Goal: Communication & Community: Share content

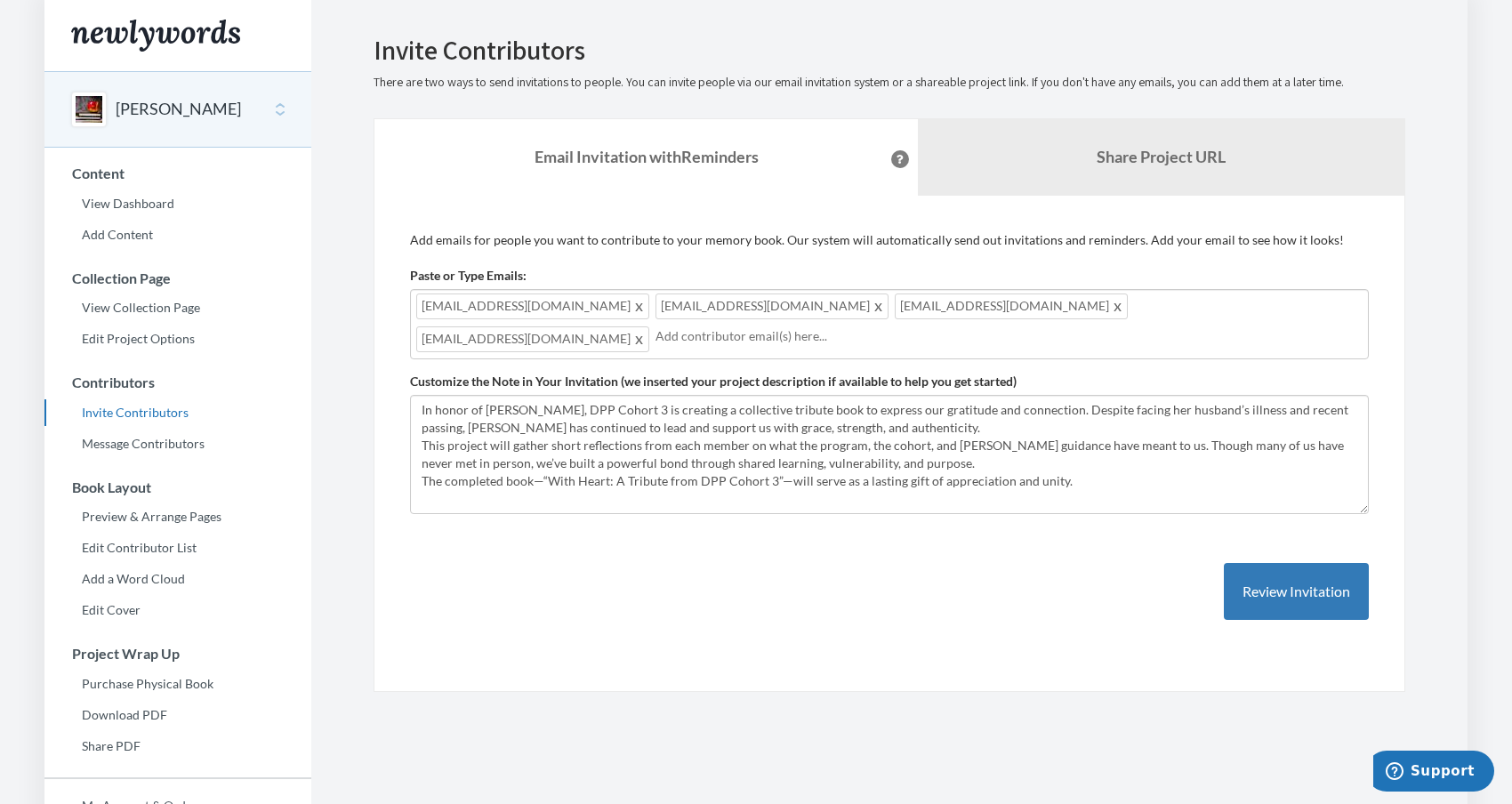
click at [1143, 302] on div "[EMAIL_ADDRESS][DOMAIN_NAME] [EMAIL_ADDRESS][DOMAIN_NAME] [EMAIL_ADDRESS][DOMAI…" at bounding box center [889, 324] width 959 height 70
click at [1103, 310] on div "[EMAIL_ADDRESS][DOMAIN_NAME] [EMAIL_ADDRESS][DOMAIN_NAME] [EMAIL_ADDRESS][DOMAI…" at bounding box center [889, 324] width 959 height 70
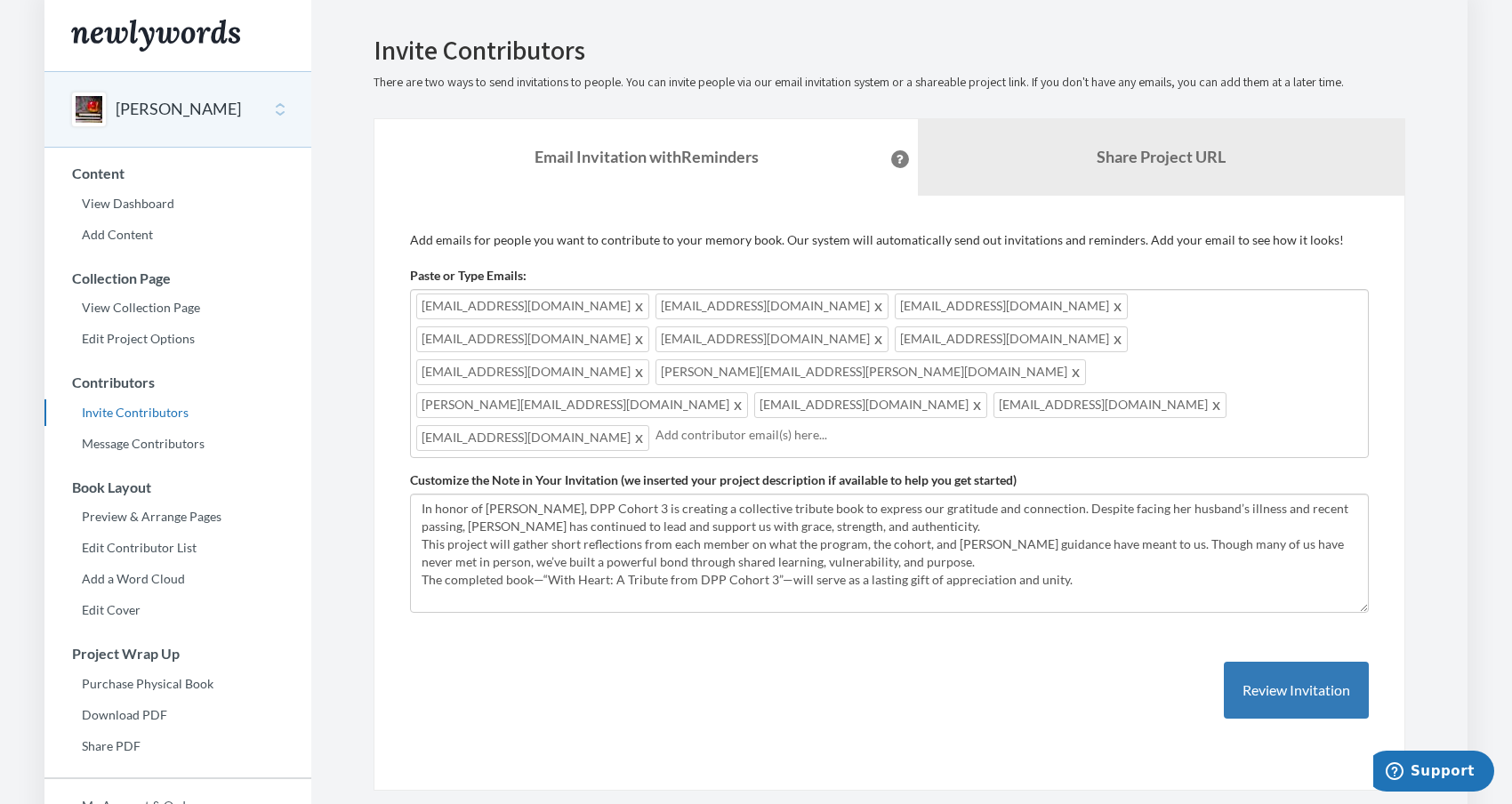
click at [725, 632] on div "Add emails for people you want to contribute to your memory book. Our system wi…" at bounding box center [889, 493] width 959 height 524
click at [1286, 662] on button "Review Invitation" at bounding box center [1296, 690] width 145 height 57
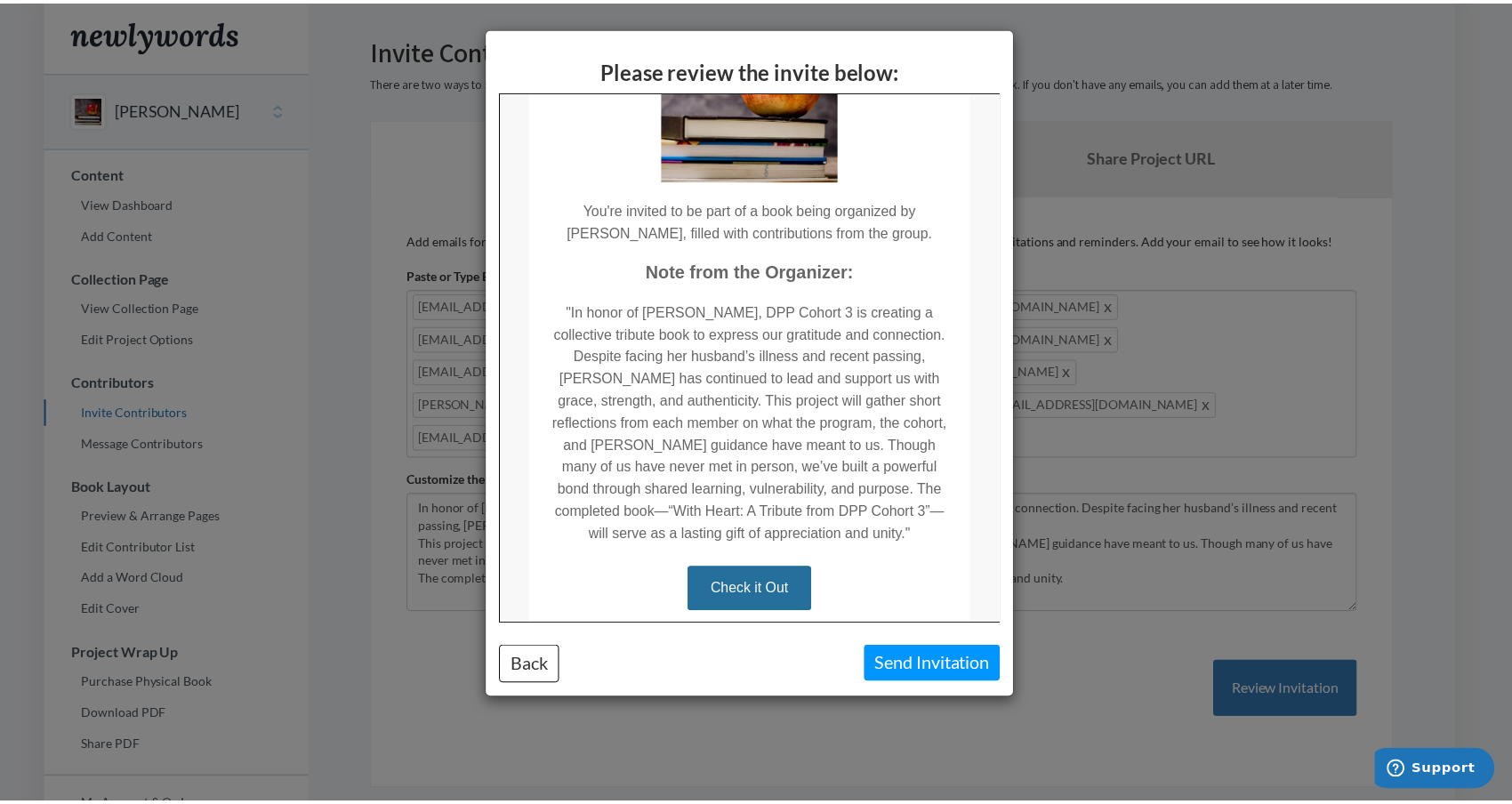
scroll to position [229, 0]
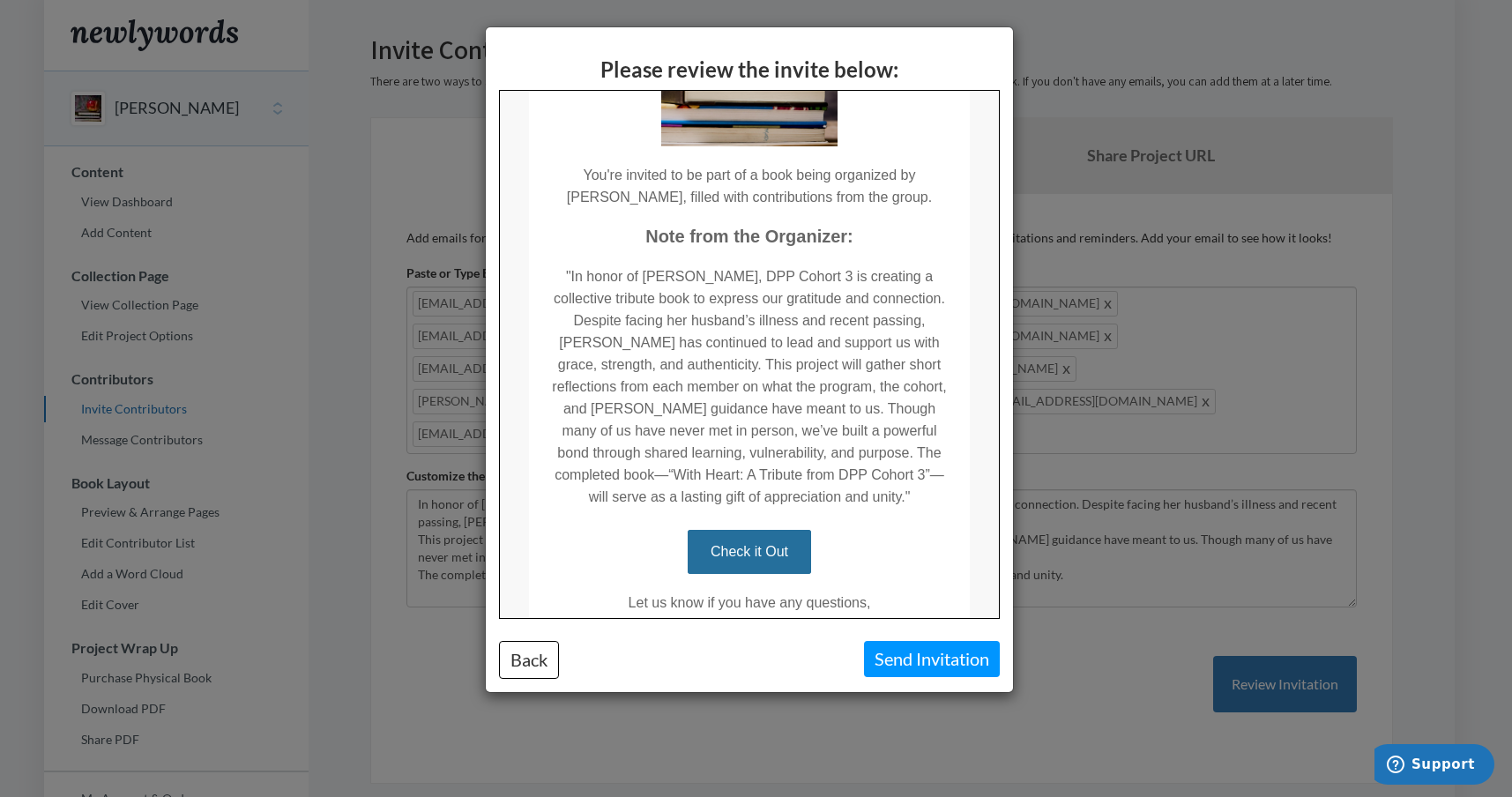
click at [917, 660] on button "Send Invitation" at bounding box center [932, 659] width 136 height 36
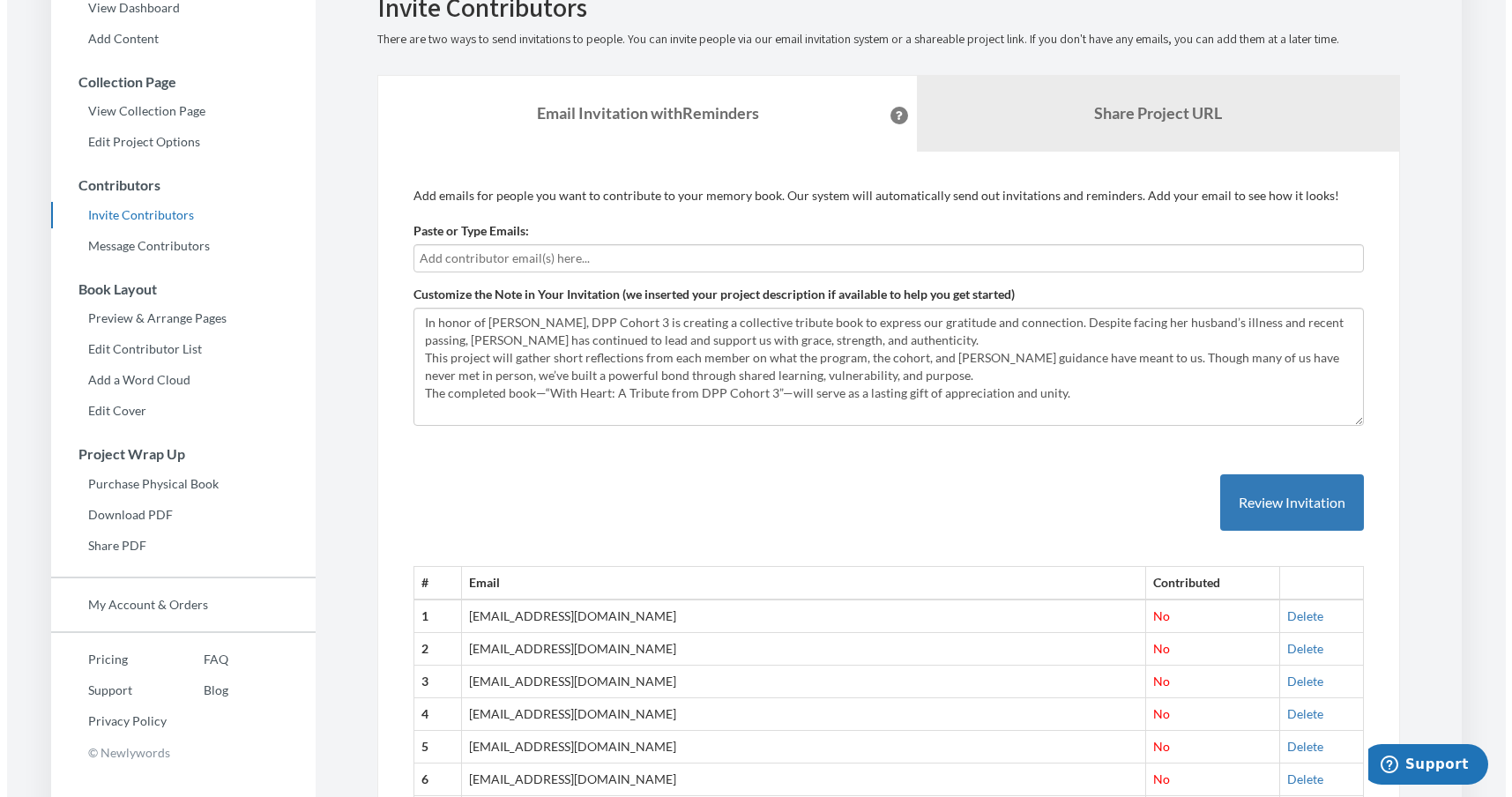
scroll to position [396, 0]
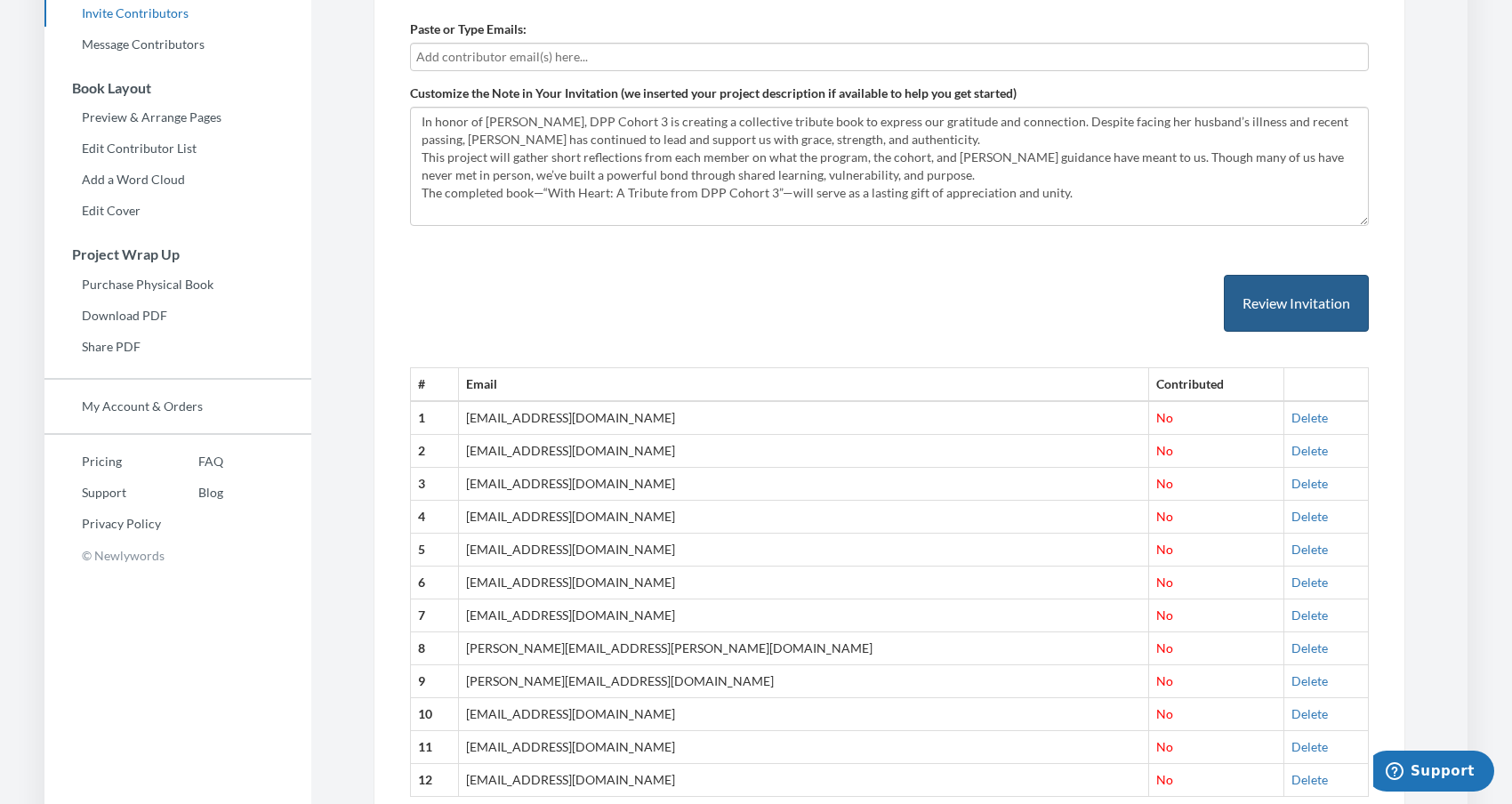
click at [1283, 311] on button "Review Invitation" at bounding box center [1296, 303] width 145 height 57
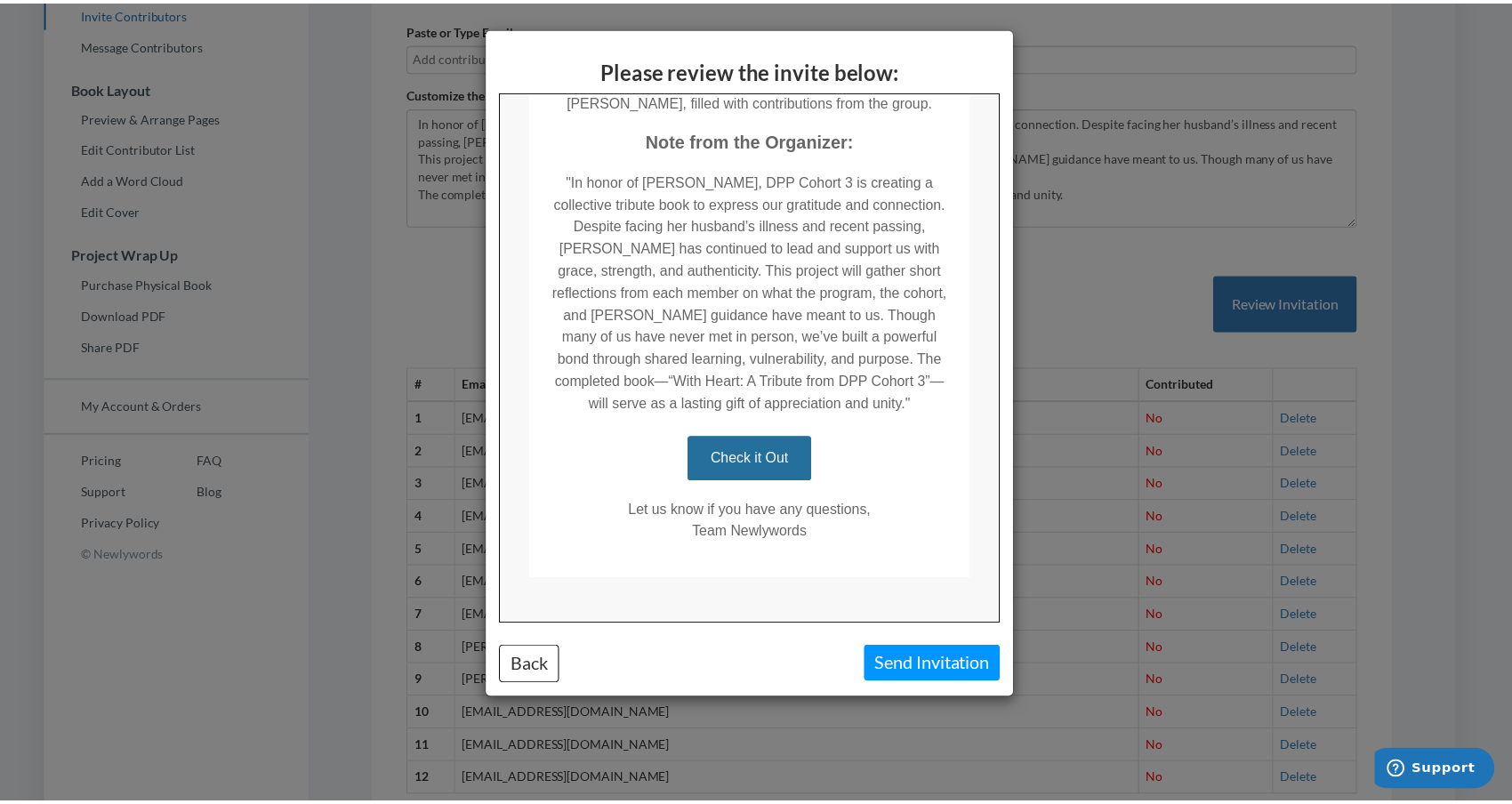
scroll to position [345, 0]
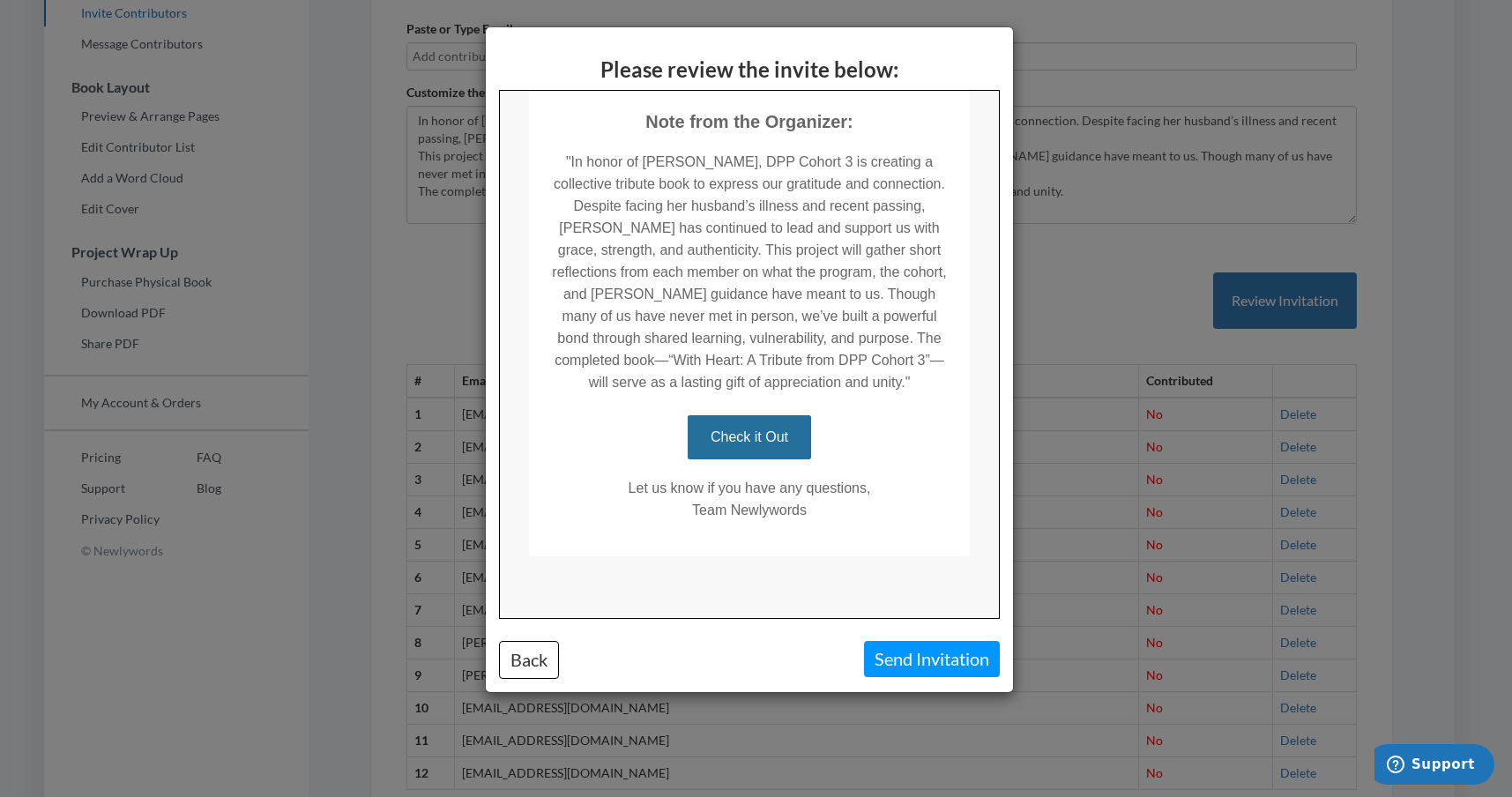
click at [336, 56] on div "Please review the invite below: Back Send Invitation" at bounding box center [756, 398] width 1512 height 797
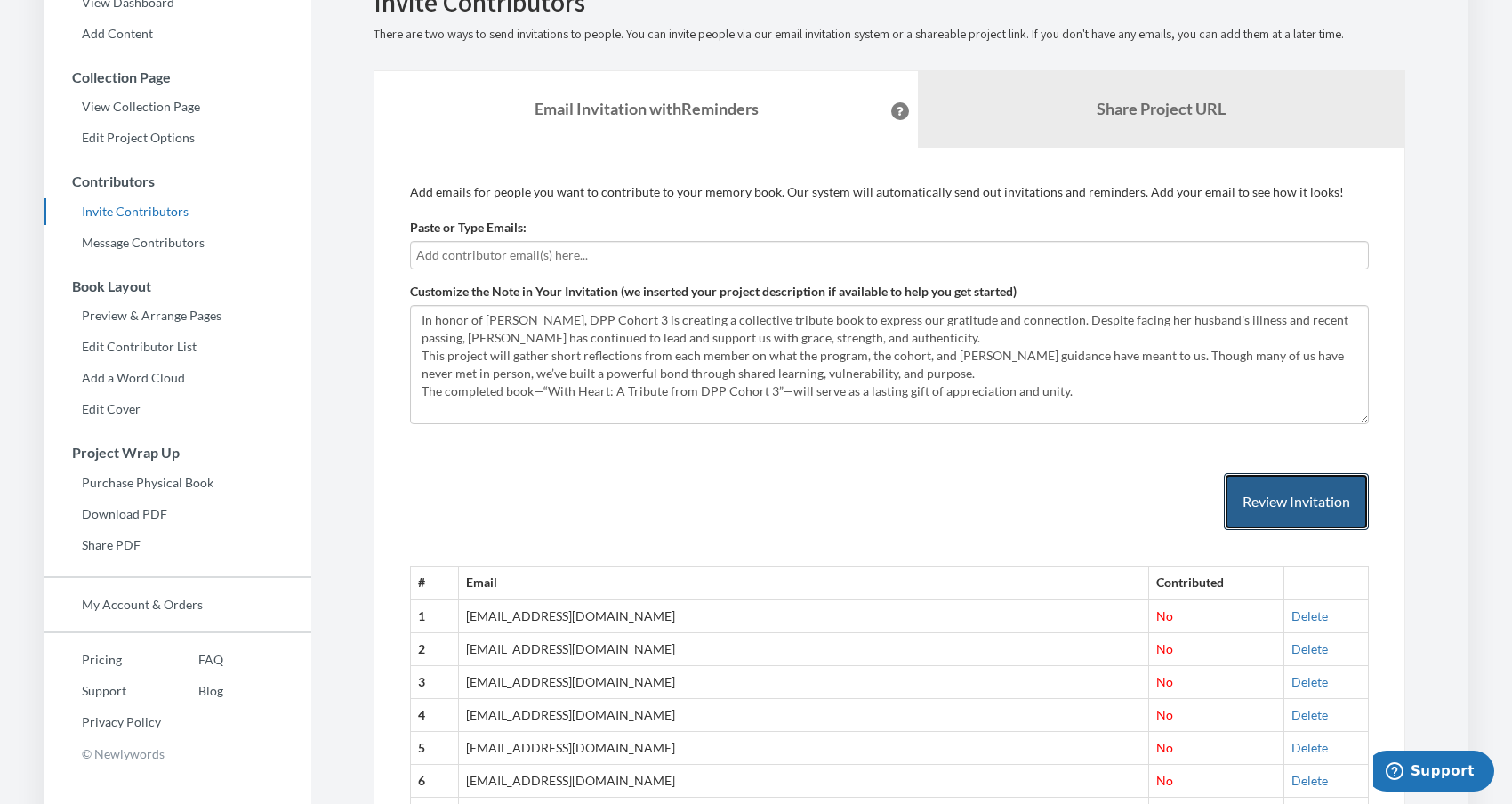
scroll to position [0, 0]
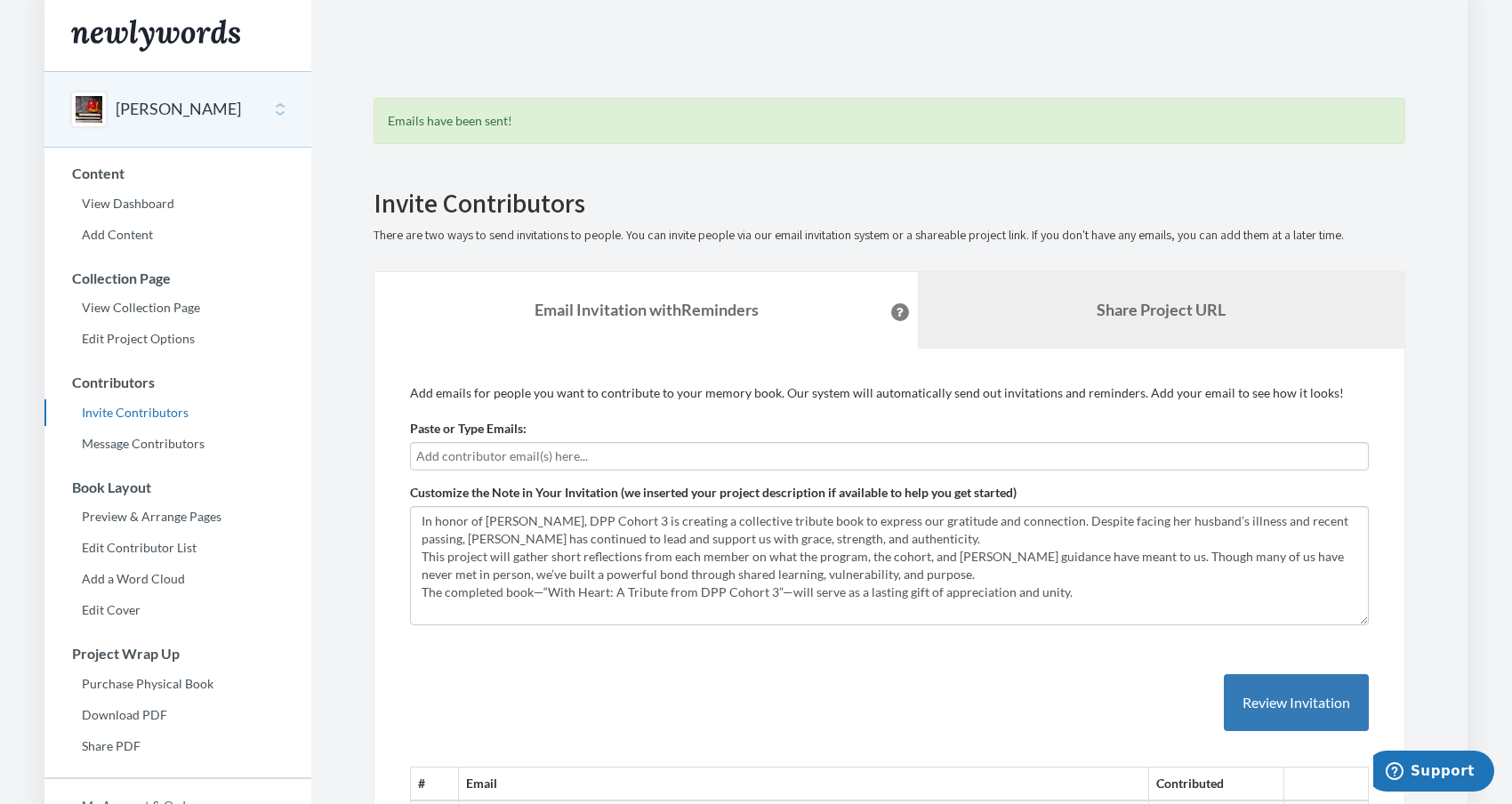
click at [1207, 309] on b "Share Project URL" at bounding box center [1160, 309] width 129 height 19
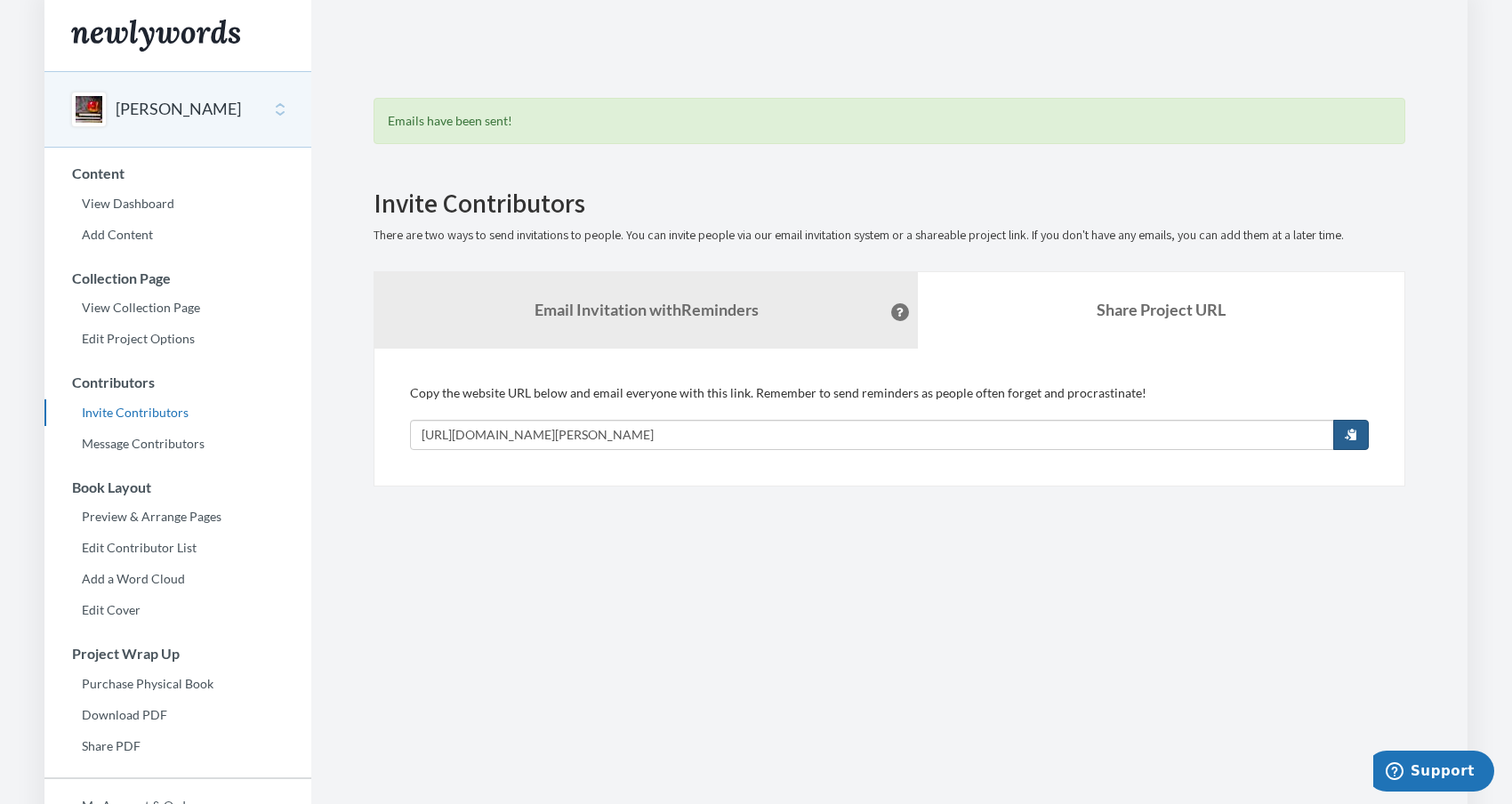
click at [1352, 434] on span "button" at bounding box center [1351, 433] width 12 height 12
click at [651, 314] on strong "Email Invitation with Reminders" at bounding box center [647, 309] width 224 height 19
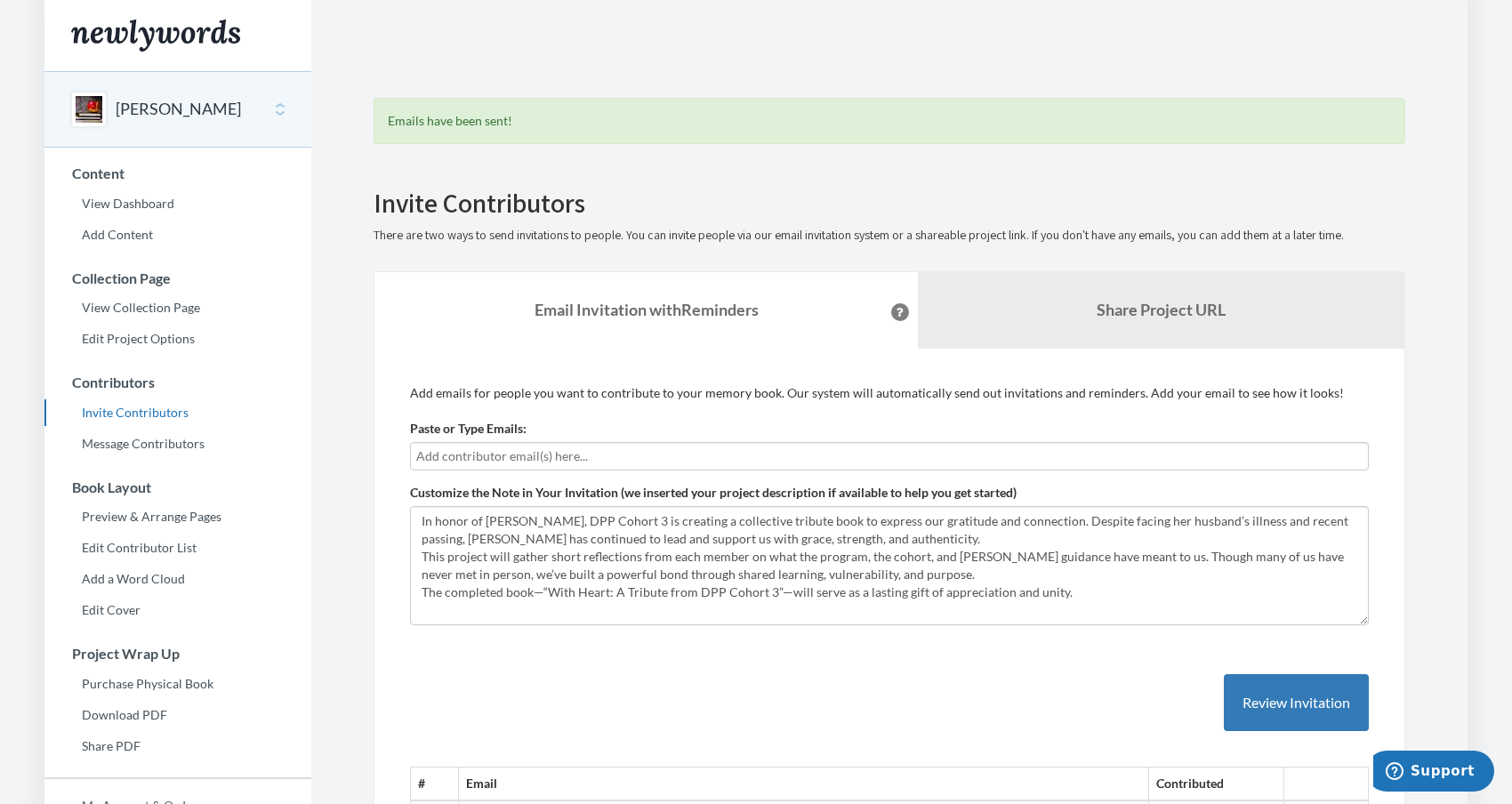
click at [496, 463] on input "text" at bounding box center [889, 456] width 947 height 19
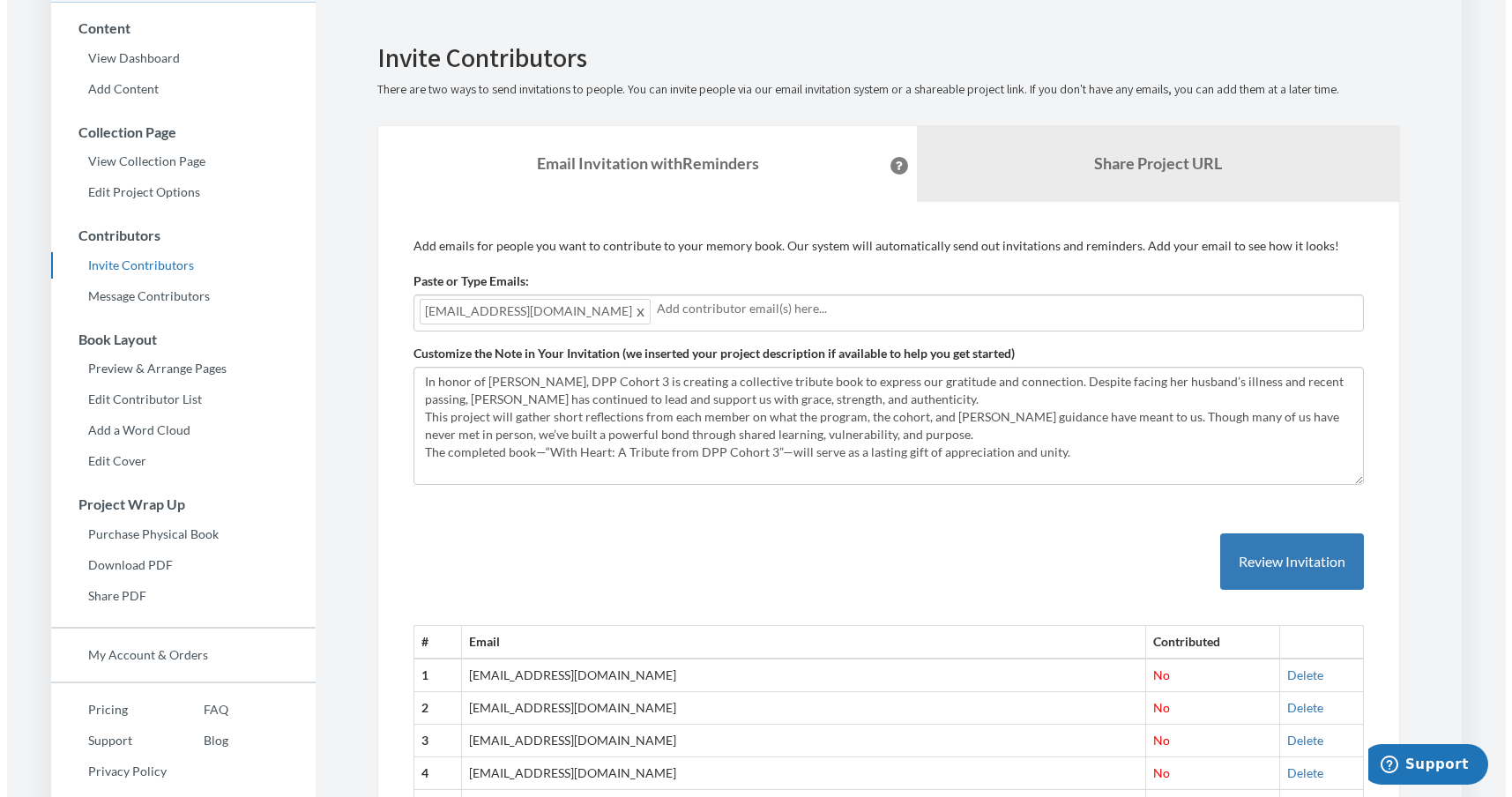
scroll to position [240, 0]
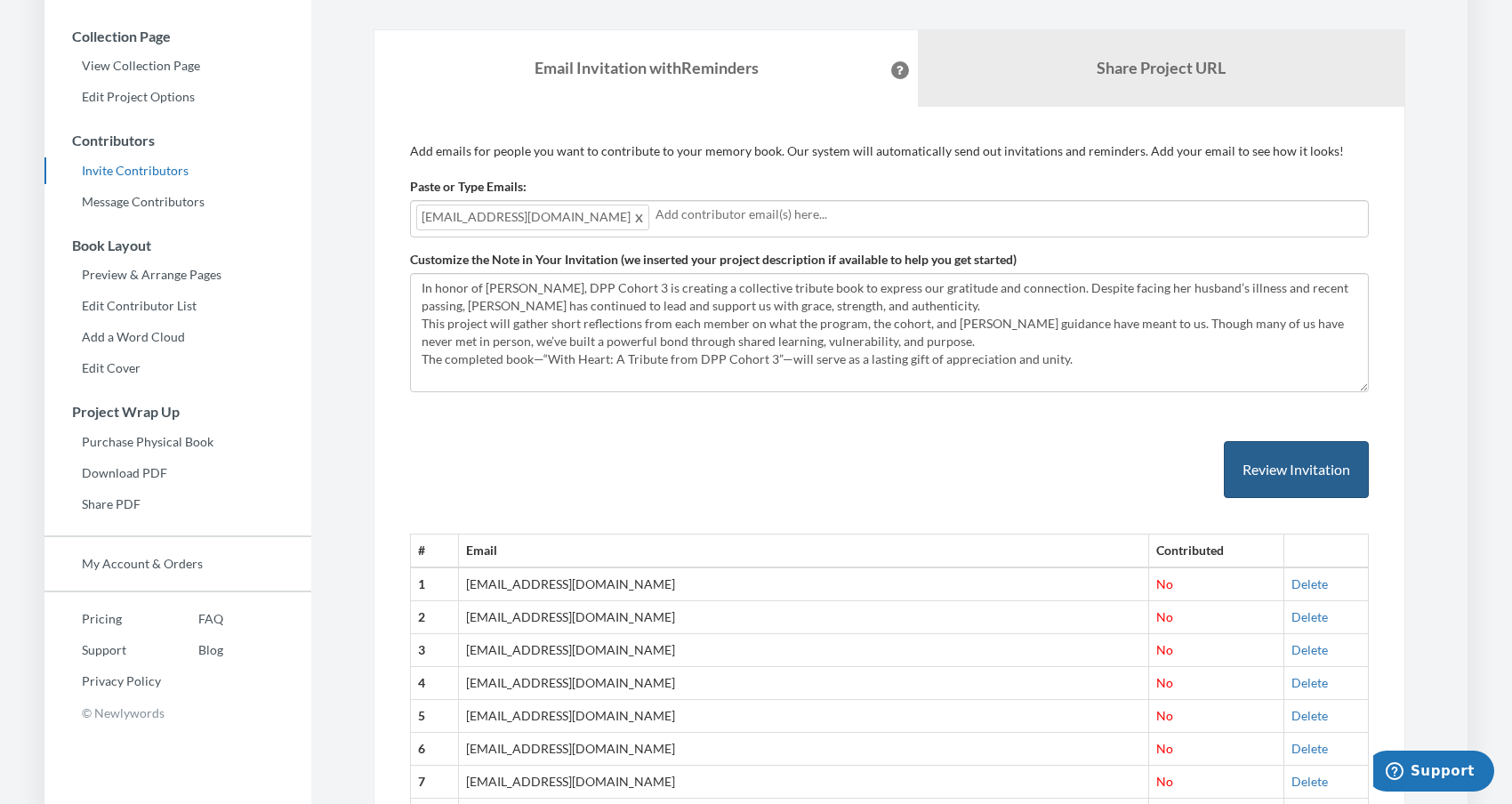
click at [1250, 482] on button "Review Invitation" at bounding box center [1296, 470] width 145 height 57
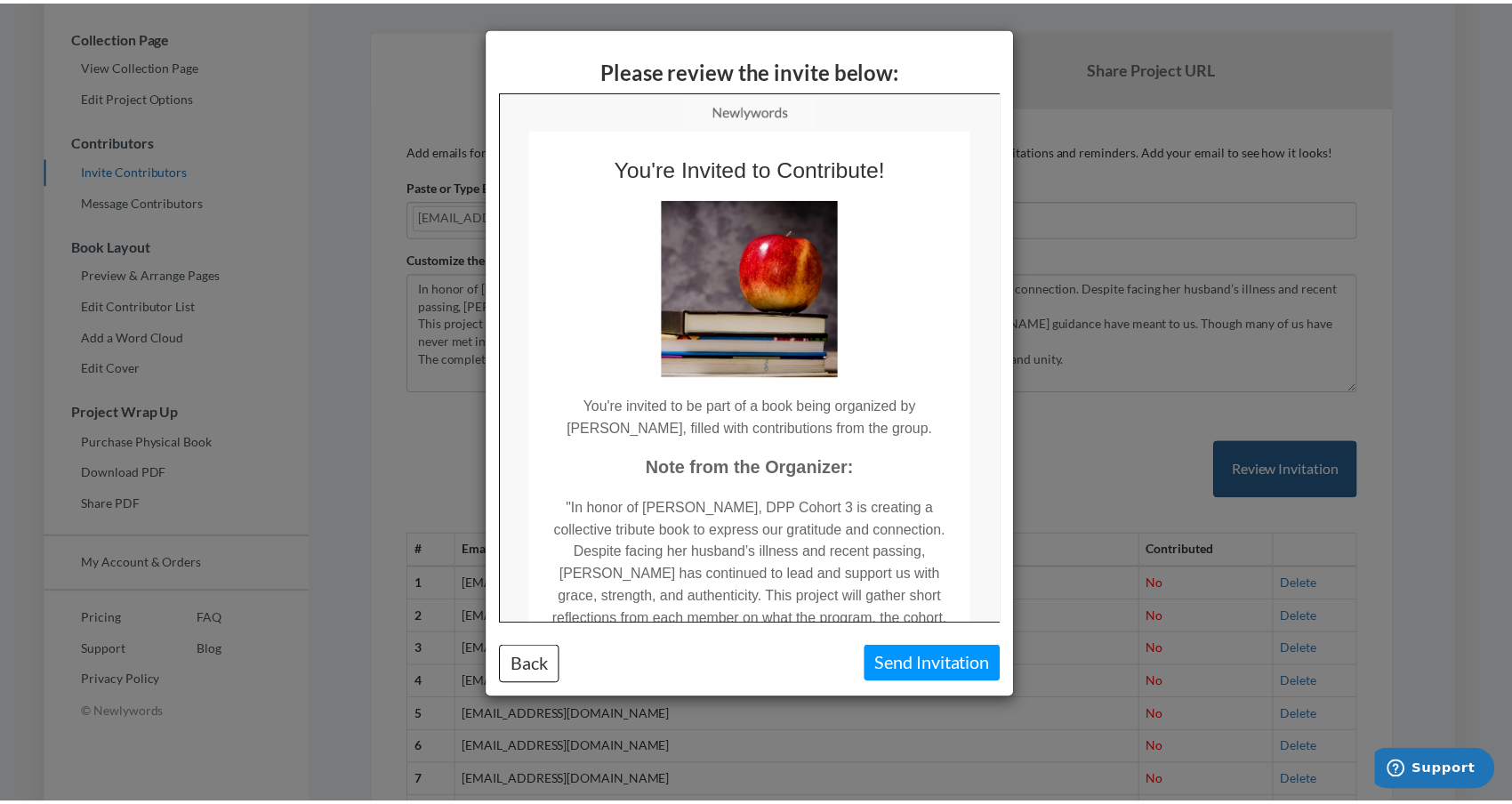
scroll to position [0, 0]
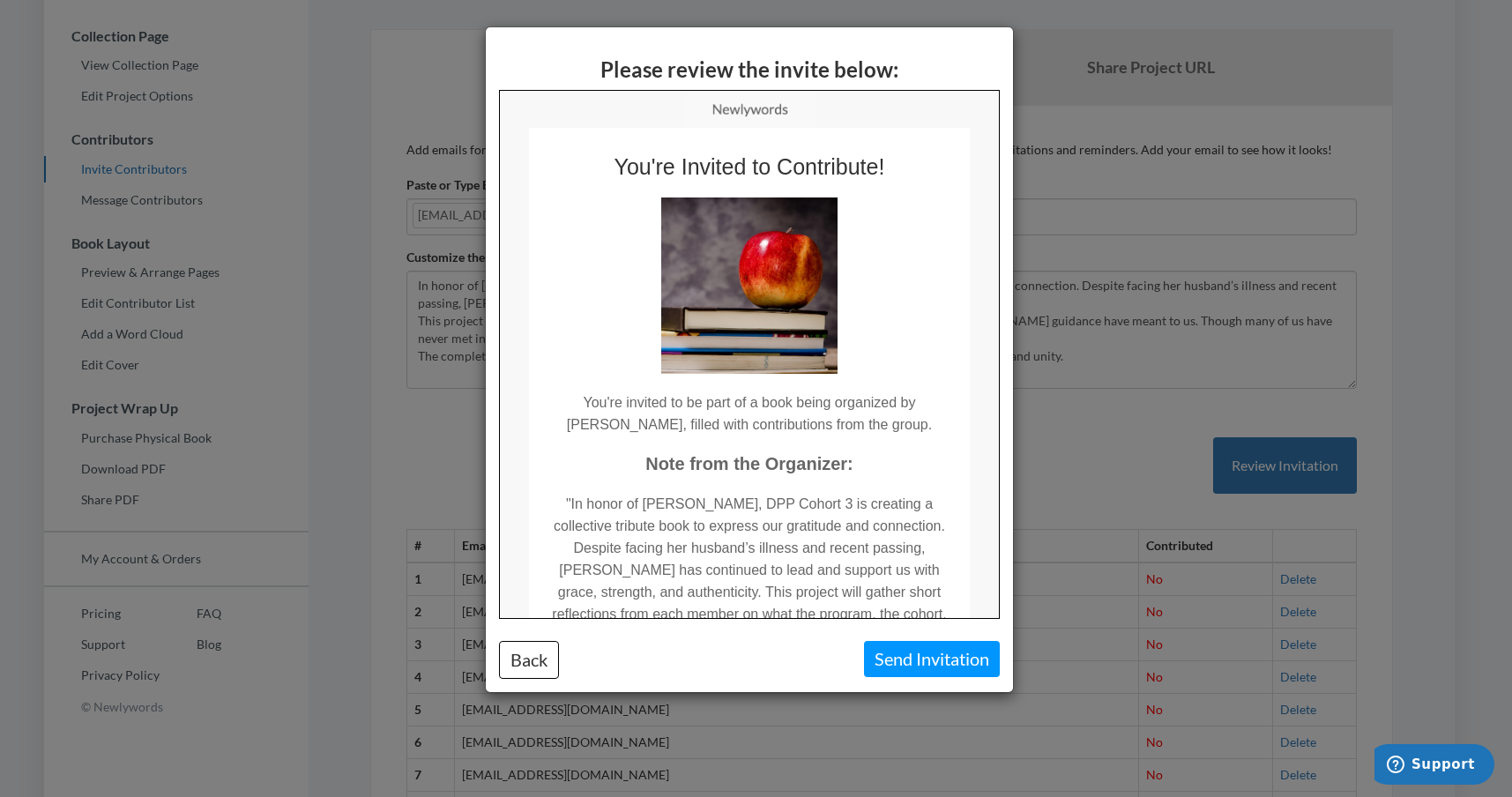
click at [975, 657] on button "Send Invitation" at bounding box center [932, 659] width 136 height 36
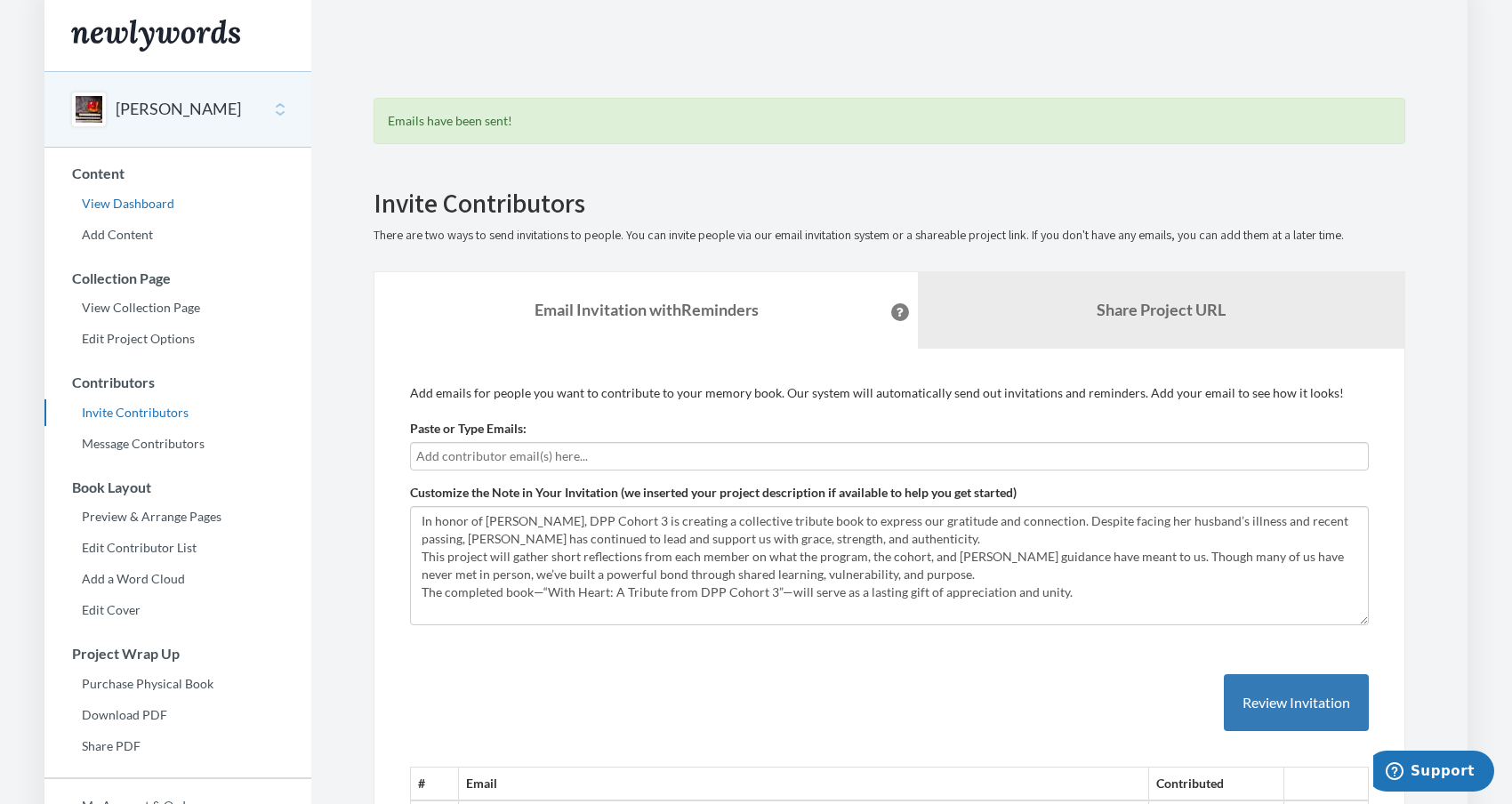
click at [143, 200] on link "View Dashboard" at bounding box center [178, 204] width 266 height 27
